Goal: Task Accomplishment & Management: Use online tool/utility

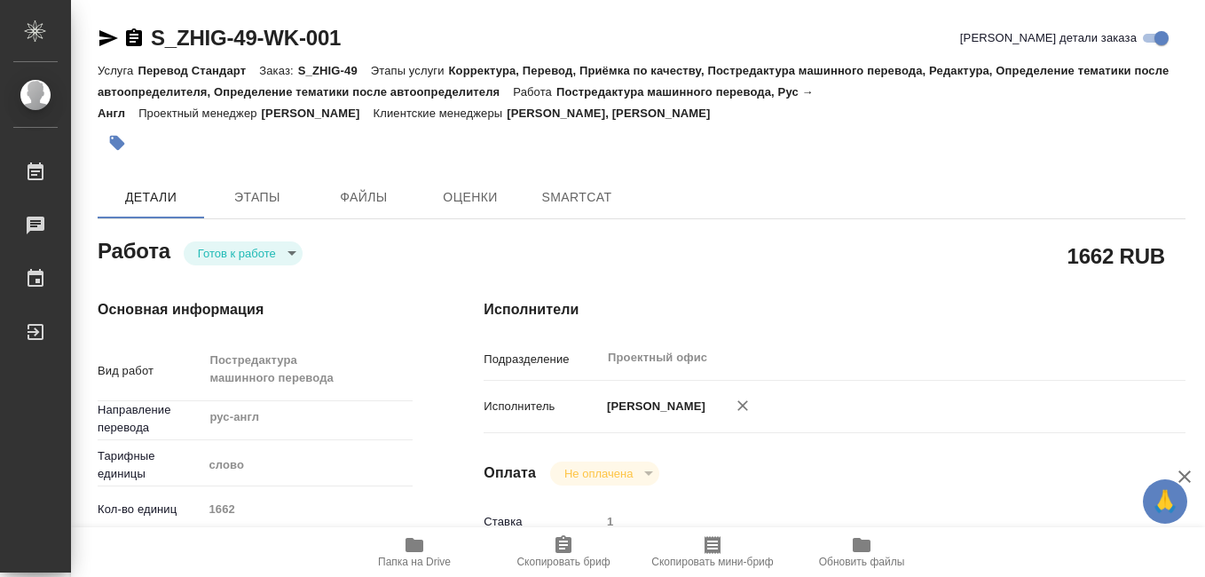
type textarea "x"
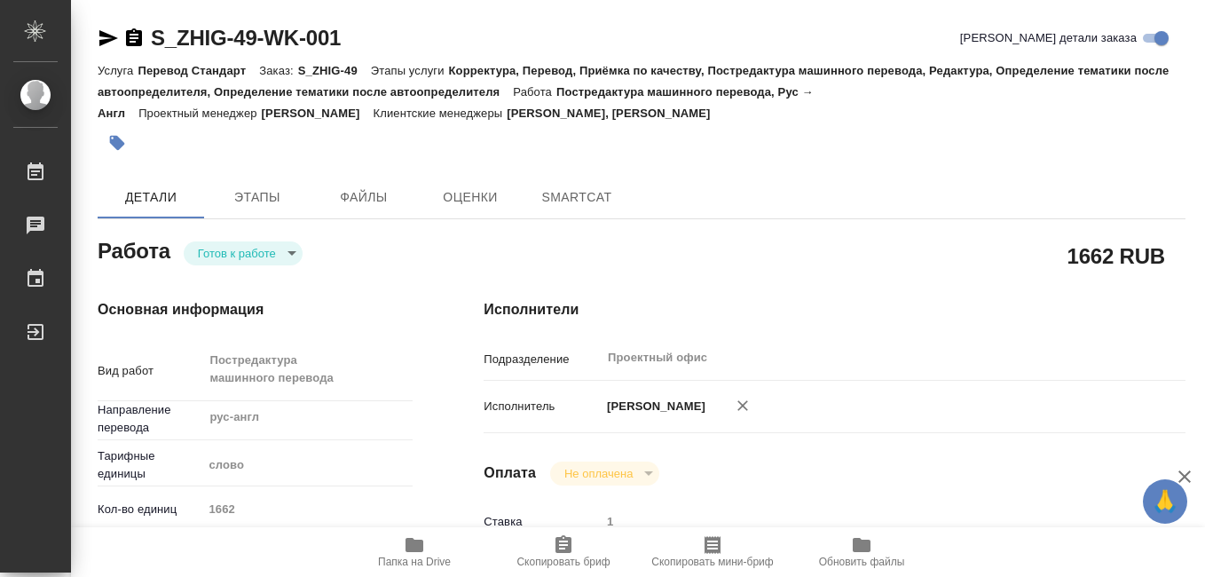
type textarea "x"
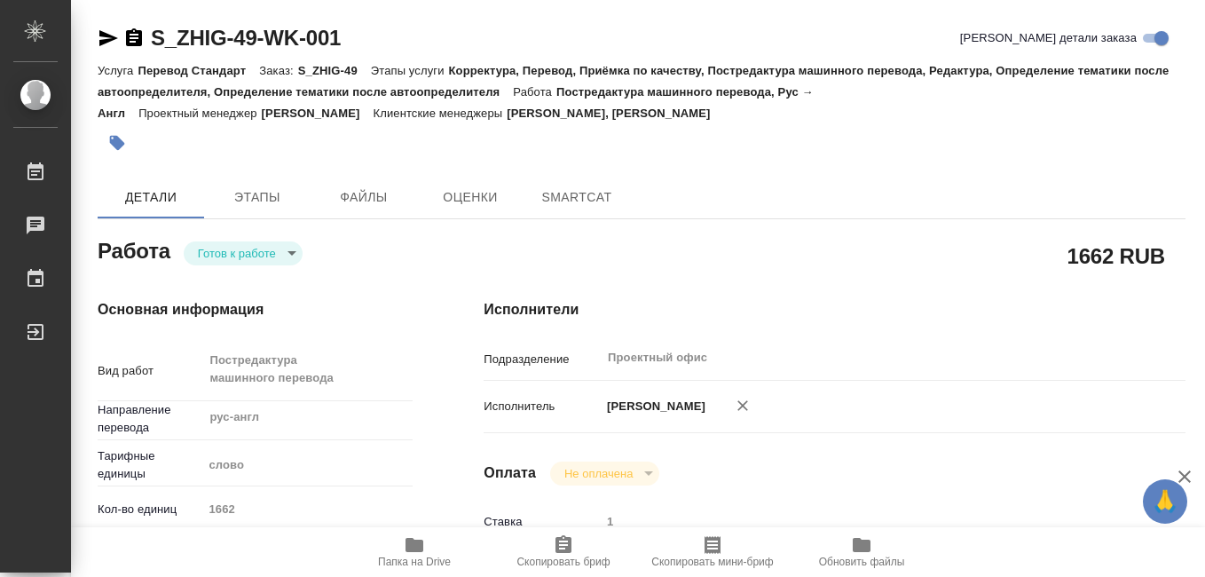
type textarea "x"
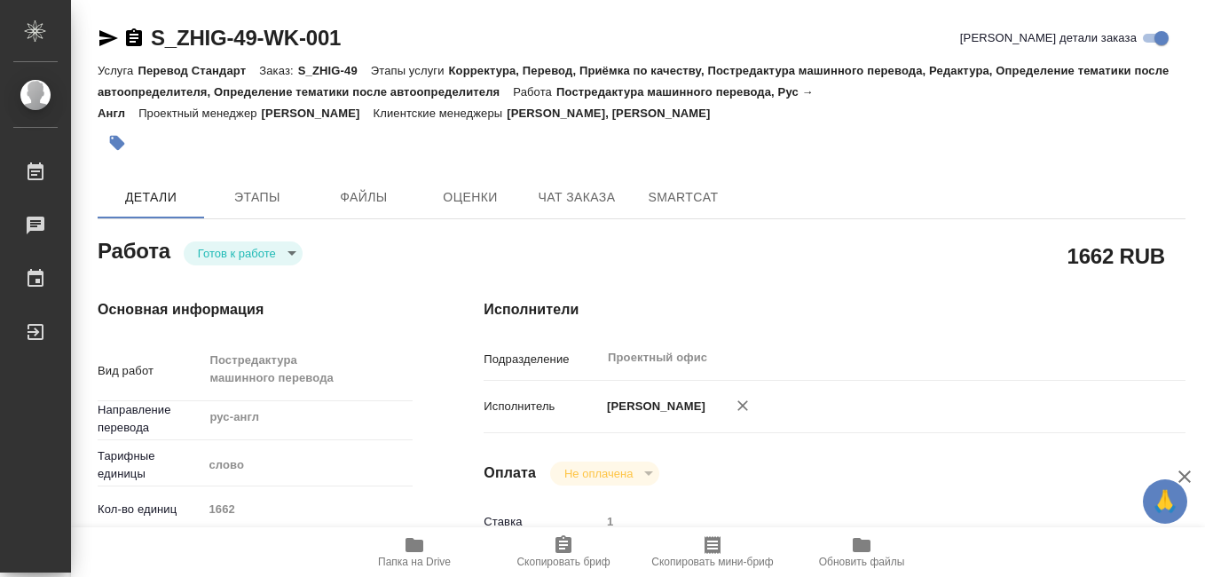
type textarea "x"
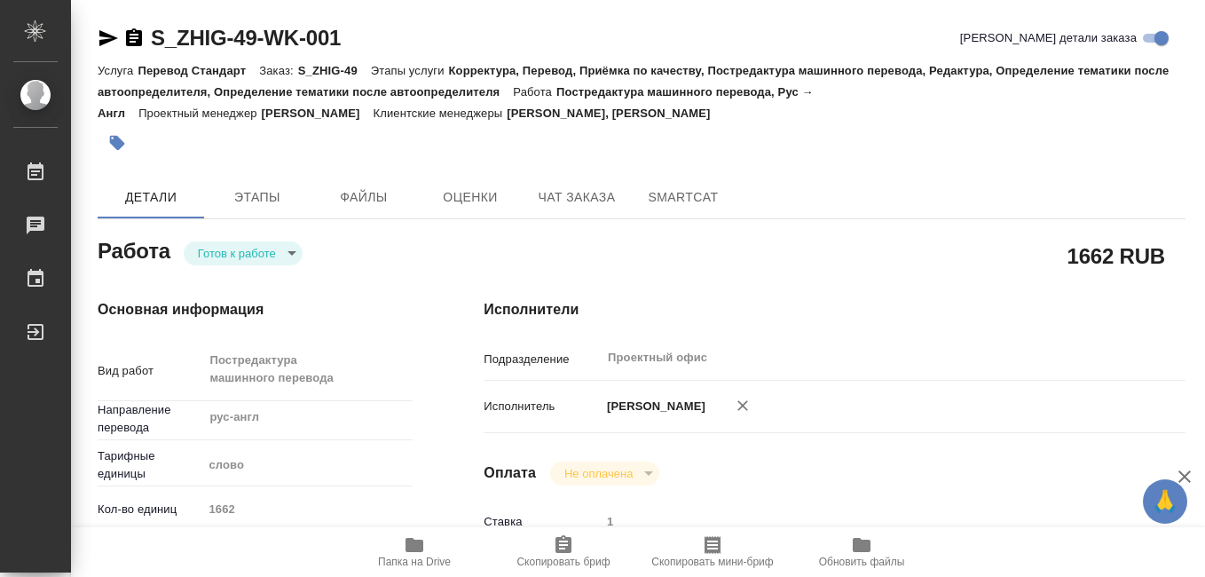
scroll to position [177, 0]
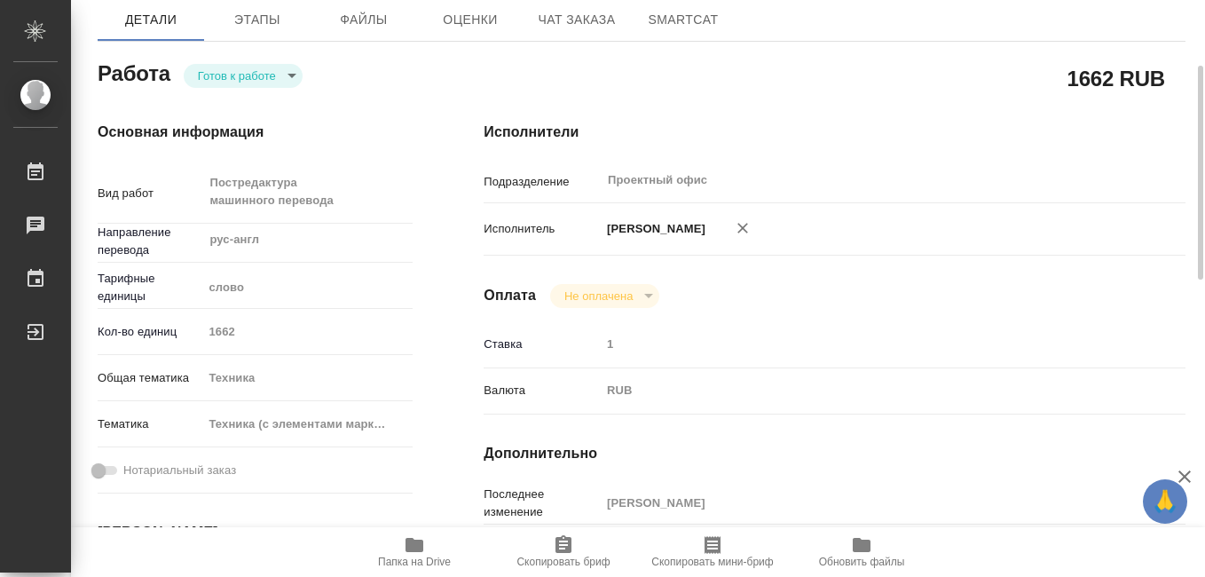
type textarea "x"
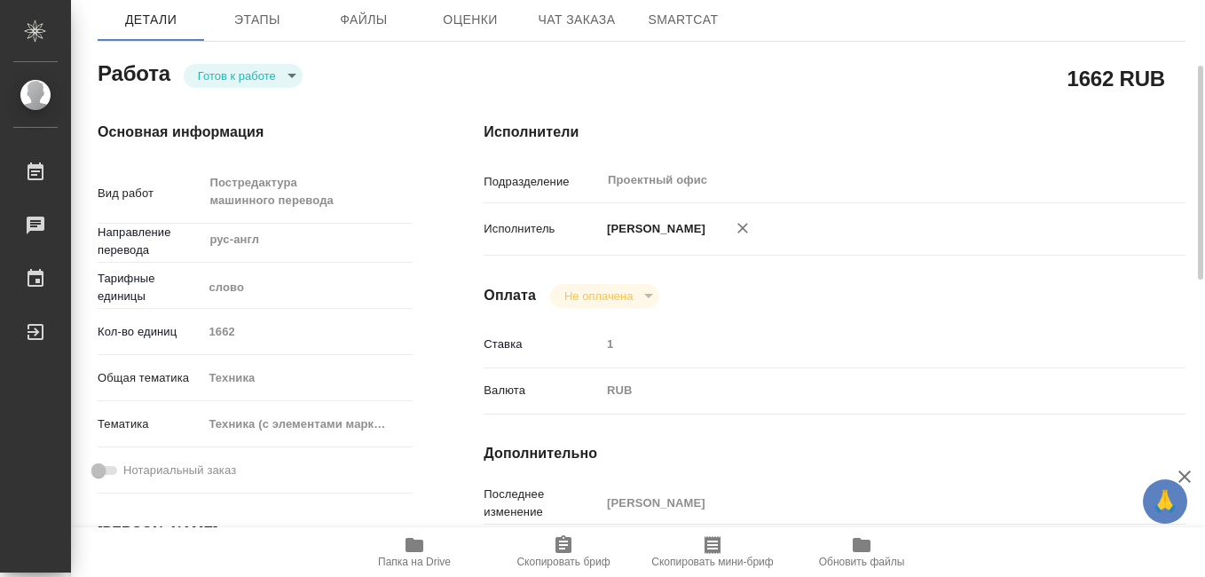
click at [419, 554] on icon "button" at bounding box center [414, 544] width 21 height 21
